Goal: Task Accomplishment & Management: Manage account settings

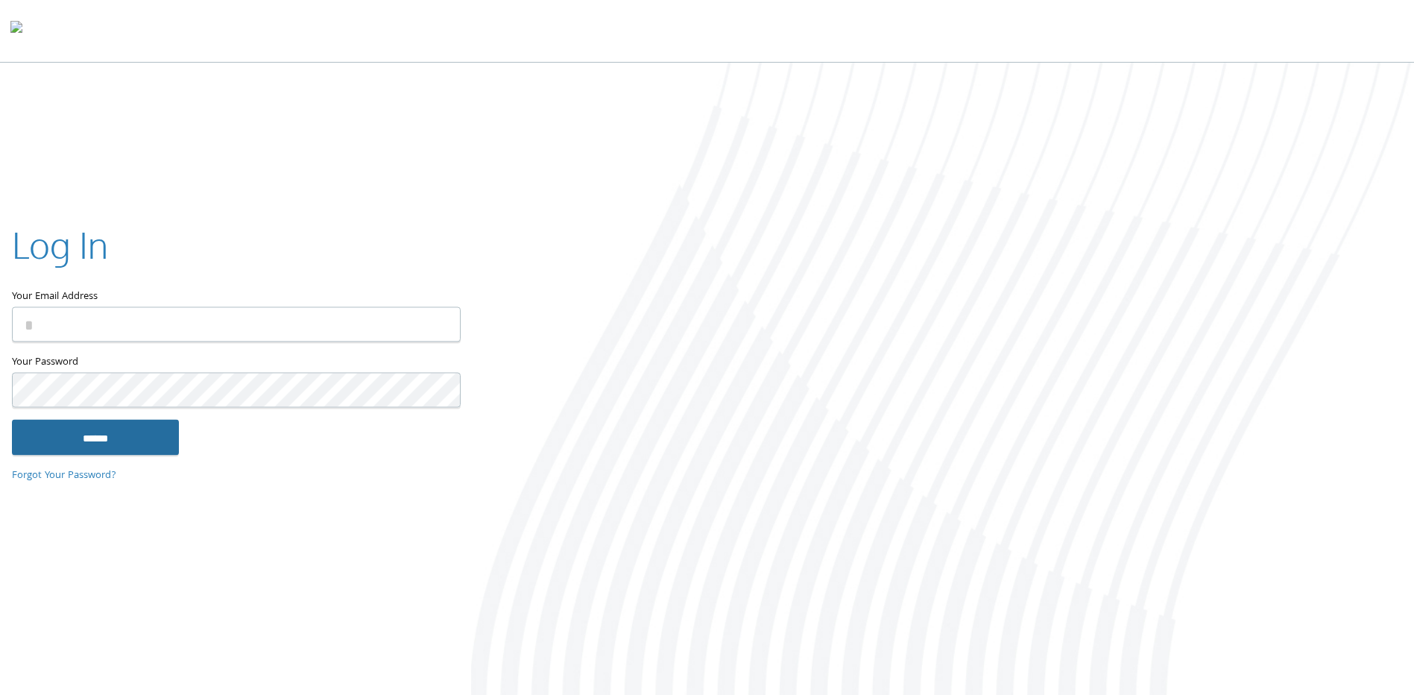
type input "**********"
click at [139, 441] on input "******" at bounding box center [95, 438] width 167 height 36
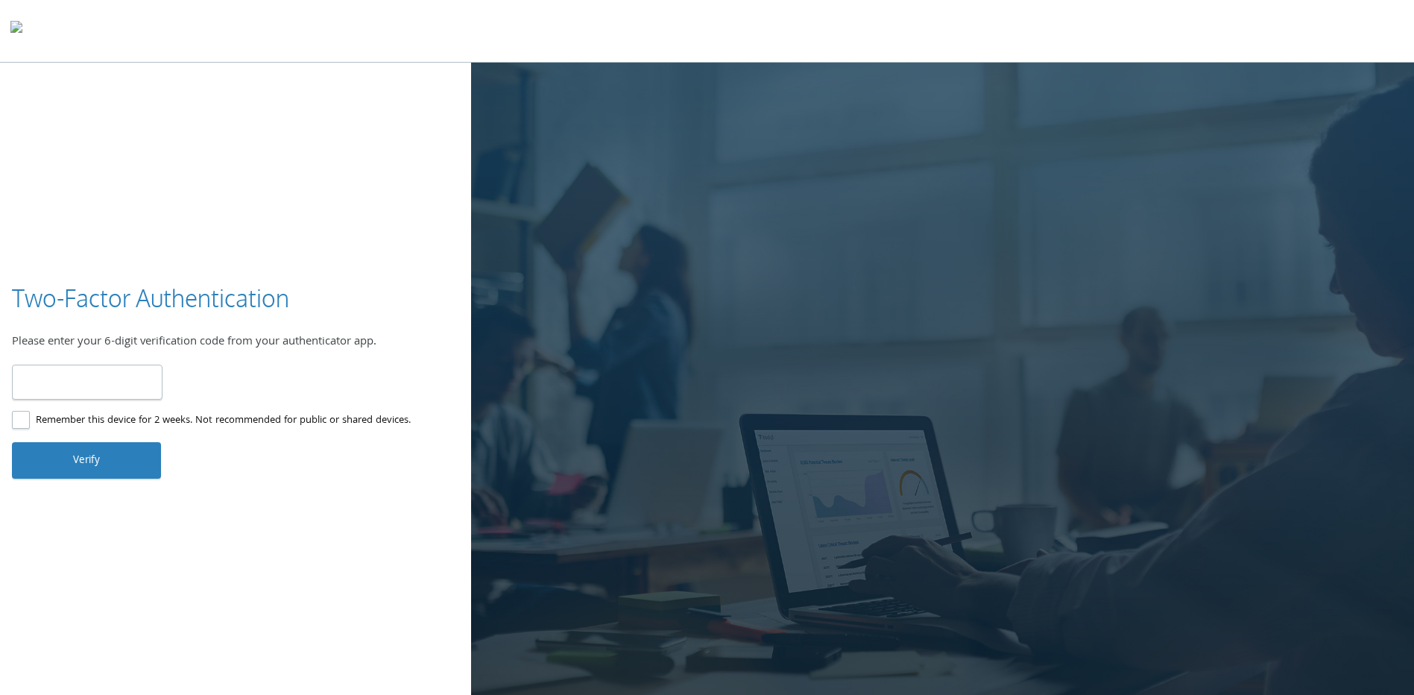
click at [60, 388] on input "number" at bounding box center [87, 381] width 151 height 35
type input "******"
